Goal: Information Seeking & Learning: Find specific fact

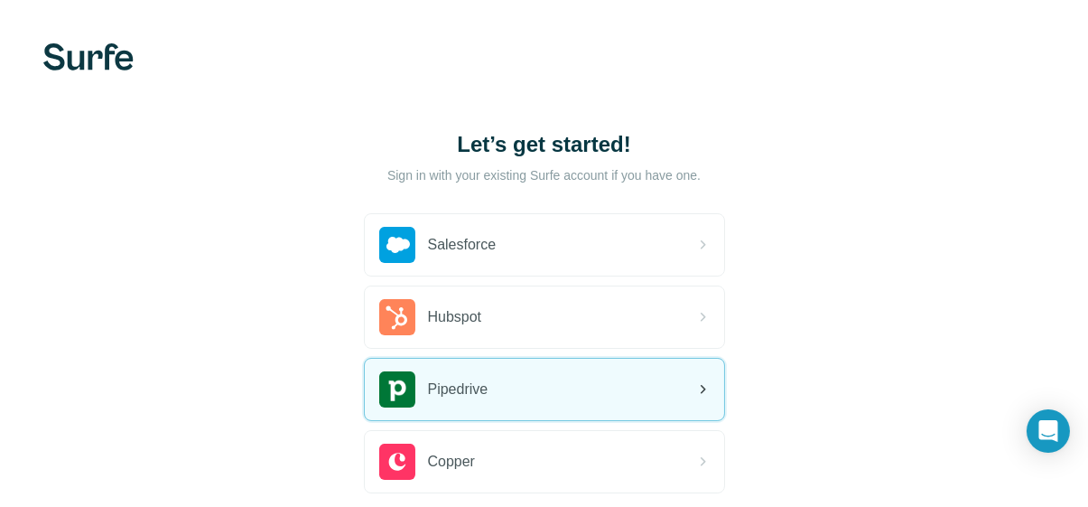
click at [643, 392] on div "Pipedrive" at bounding box center [544, 388] width 359 height 61
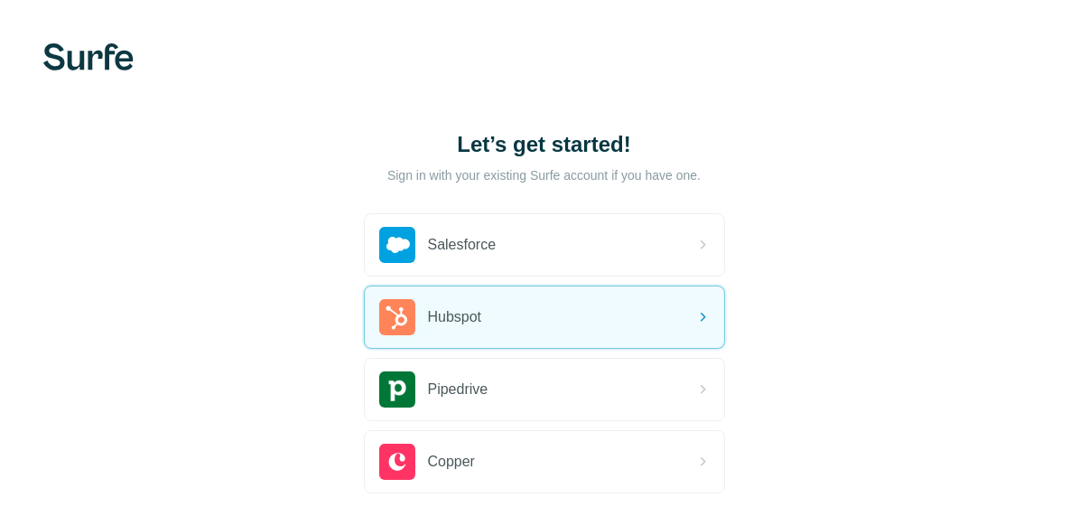
click at [923, 270] on div "Let’s get started! Sign in with your existing Surfe account if you have one. Sa…" at bounding box center [544, 335] width 1088 height 670
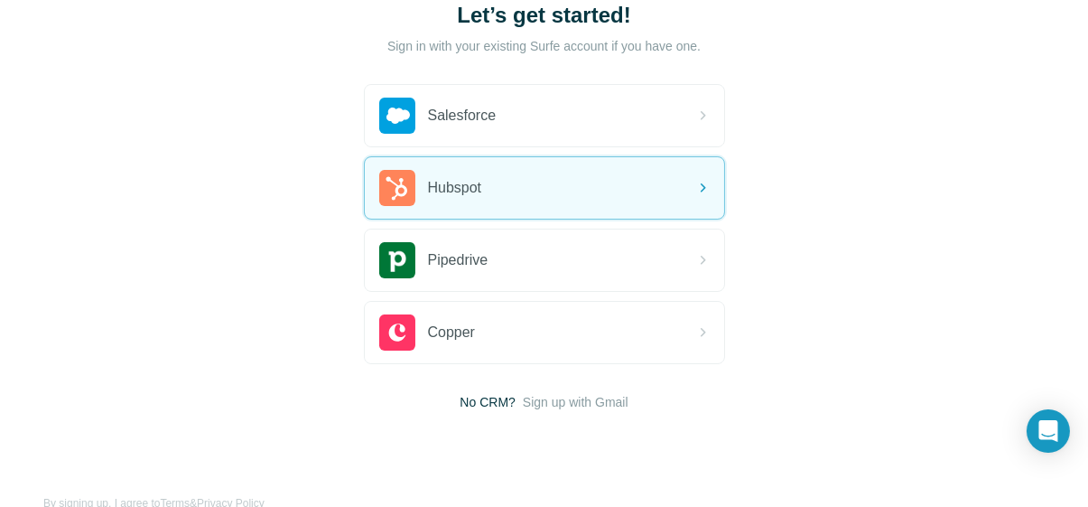
scroll to position [160, 0]
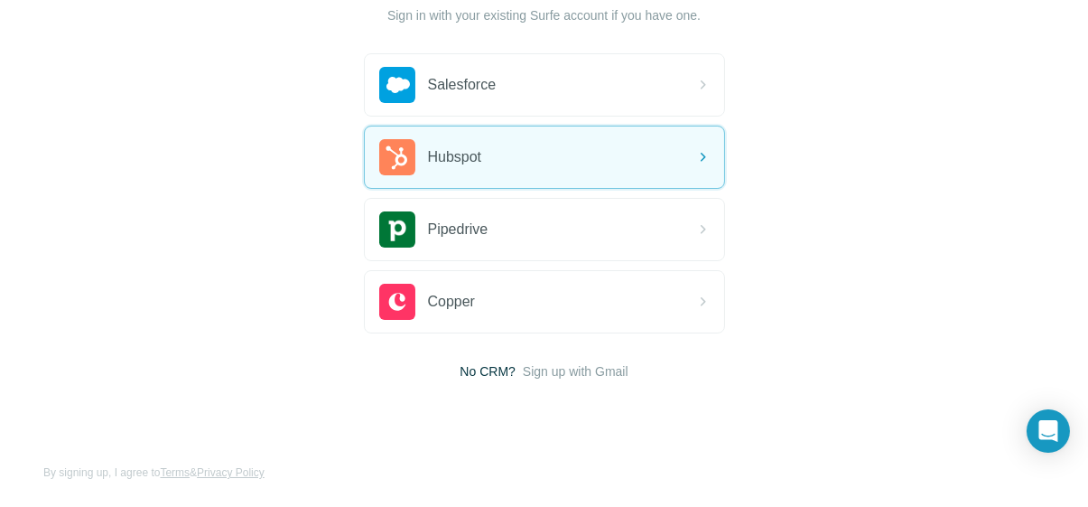
click at [581, 370] on span "Sign up with Gmail" at bounding box center [576, 371] width 106 height 18
click at [519, 415] on button "Sign up with Google" at bounding box center [544, 416] width 361 height 36
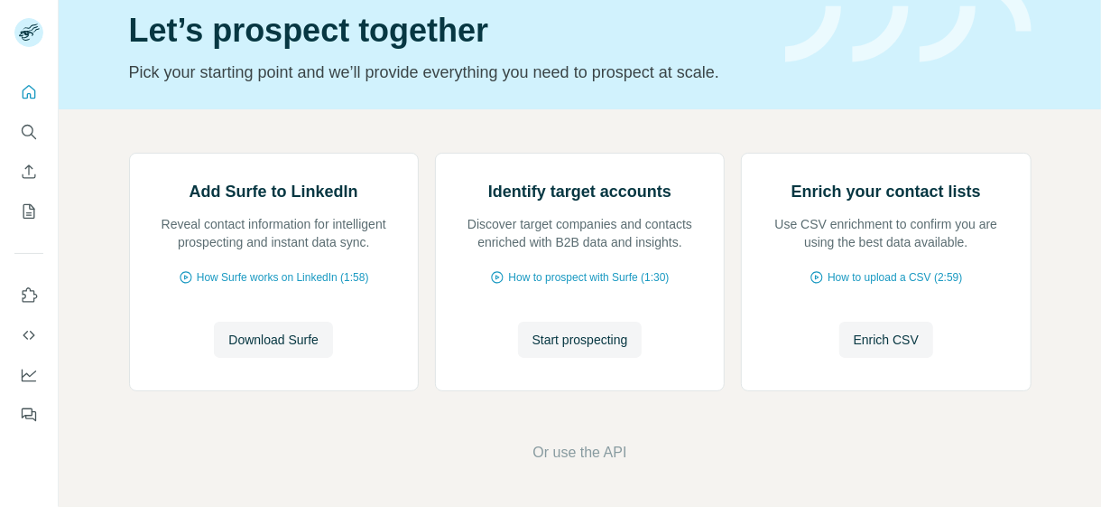
scroll to position [232, 0]
click at [39, 101] on button "Quick start" at bounding box center [28, 92] width 29 height 33
click at [25, 132] on icon "Search" at bounding box center [29, 132] width 18 height 18
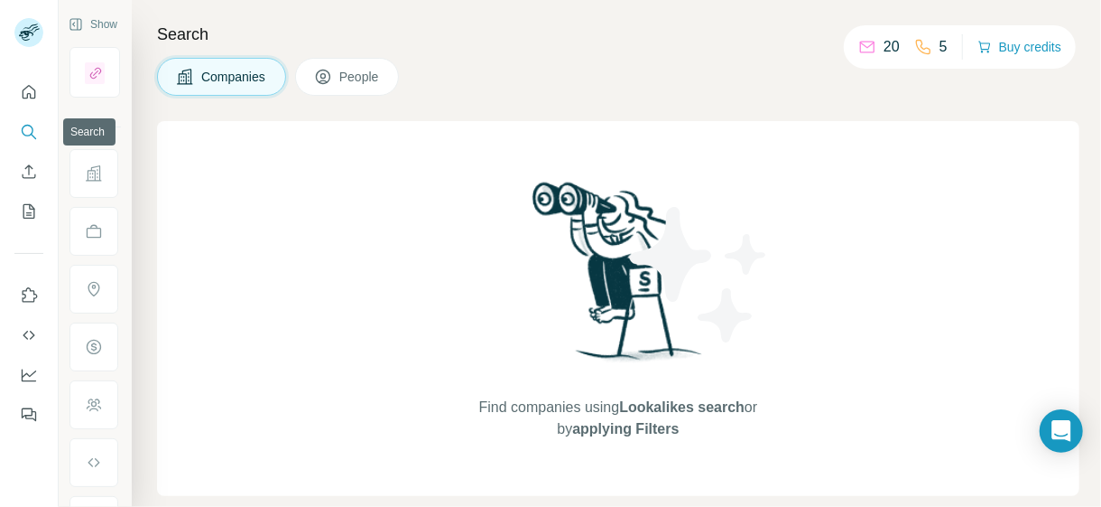
click at [28, 131] on icon "Search" at bounding box center [29, 132] width 18 height 18
click at [31, 125] on icon "Search" at bounding box center [29, 132] width 18 height 18
click at [41, 136] on button "Search" at bounding box center [28, 132] width 29 height 33
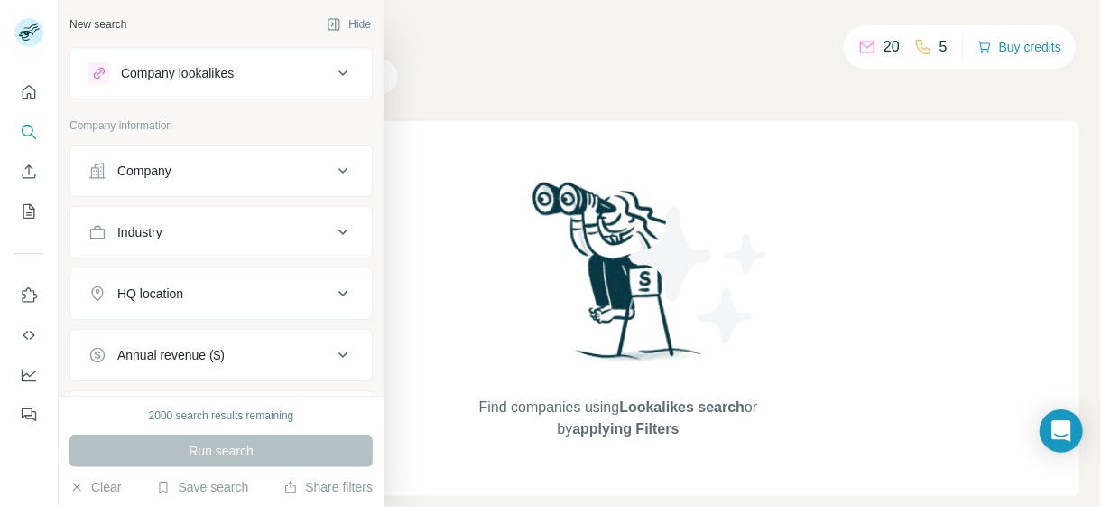
click at [153, 172] on div "Company" at bounding box center [144, 171] width 54 height 18
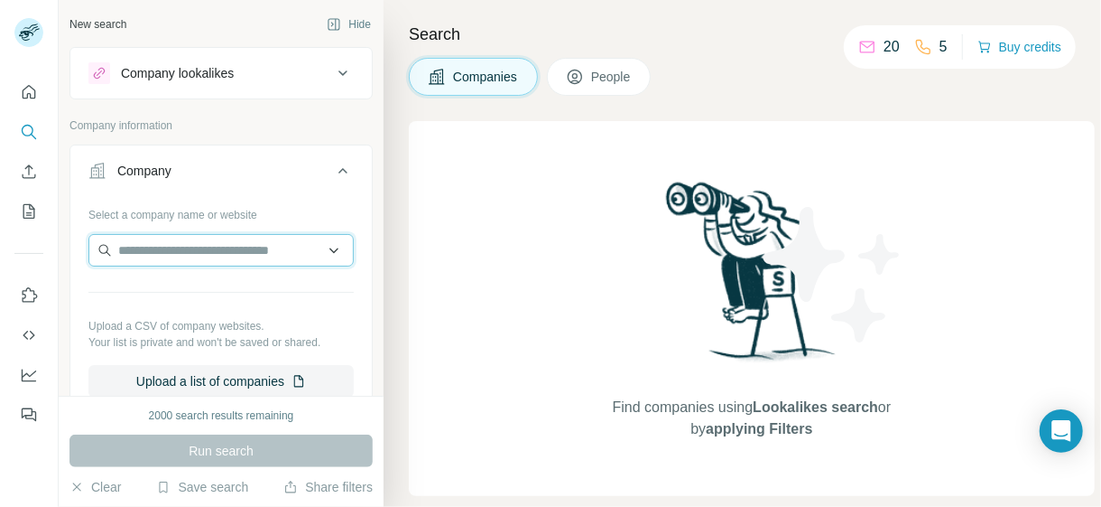
click at [192, 248] on input "text" at bounding box center [220, 250] width 265 height 33
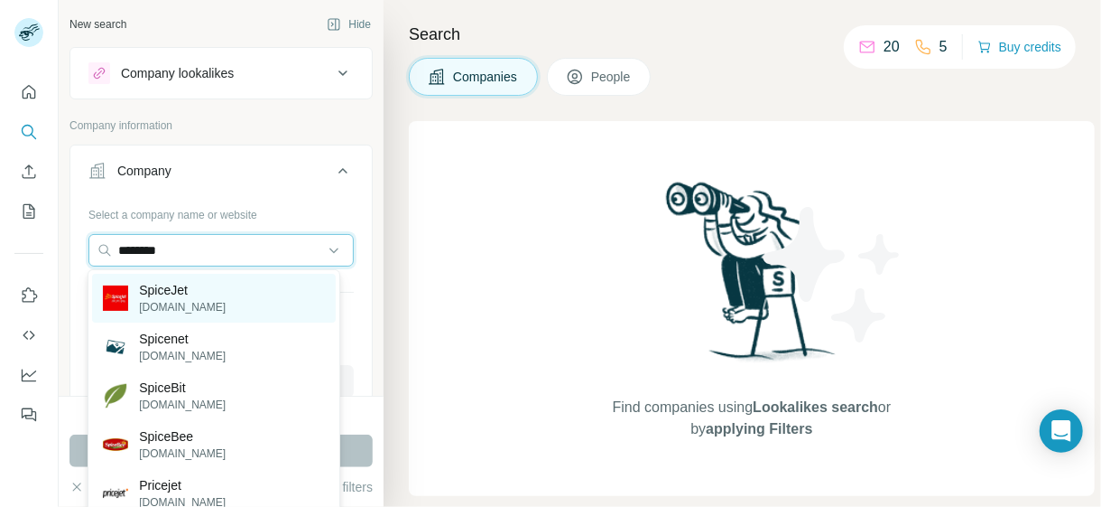
type input "********"
click at [210, 304] on div "SpiceJet spicejet.com" at bounding box center [214, 298] width 244 height 49
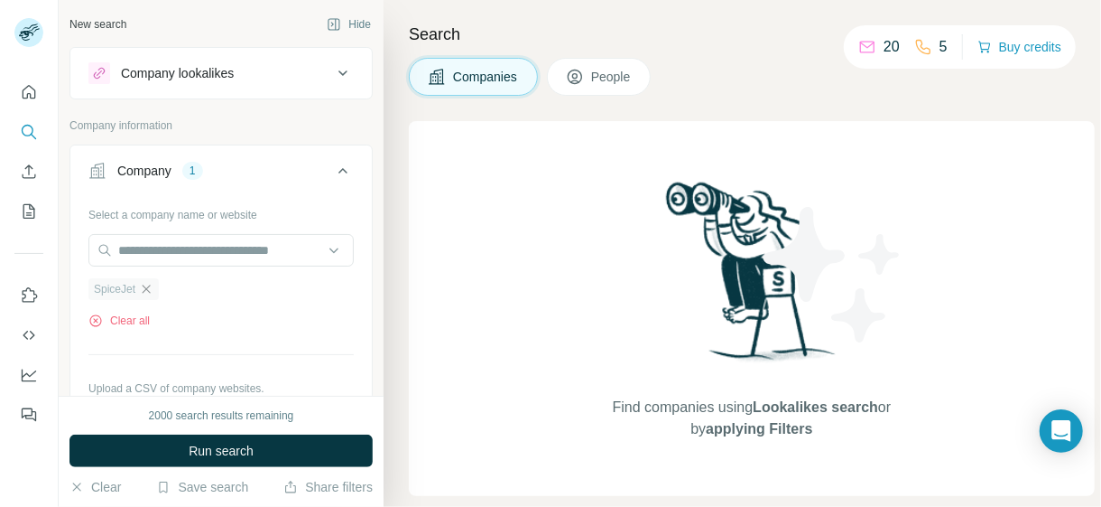
click at [149, 290] on icon "button" at bounding box center [146, 289] width 14 height 14
